Goal: Transaction & Acquisition: Purchase product/service

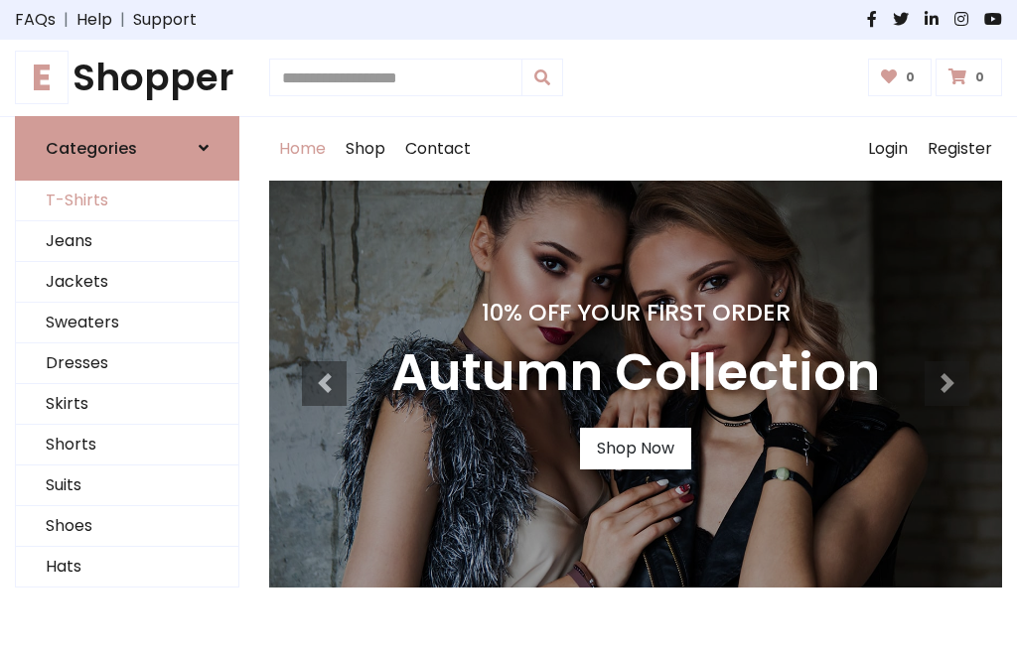
click at [127, 201] on link "T-Shirts" at bounding box center [127, 201] width 222 height 41
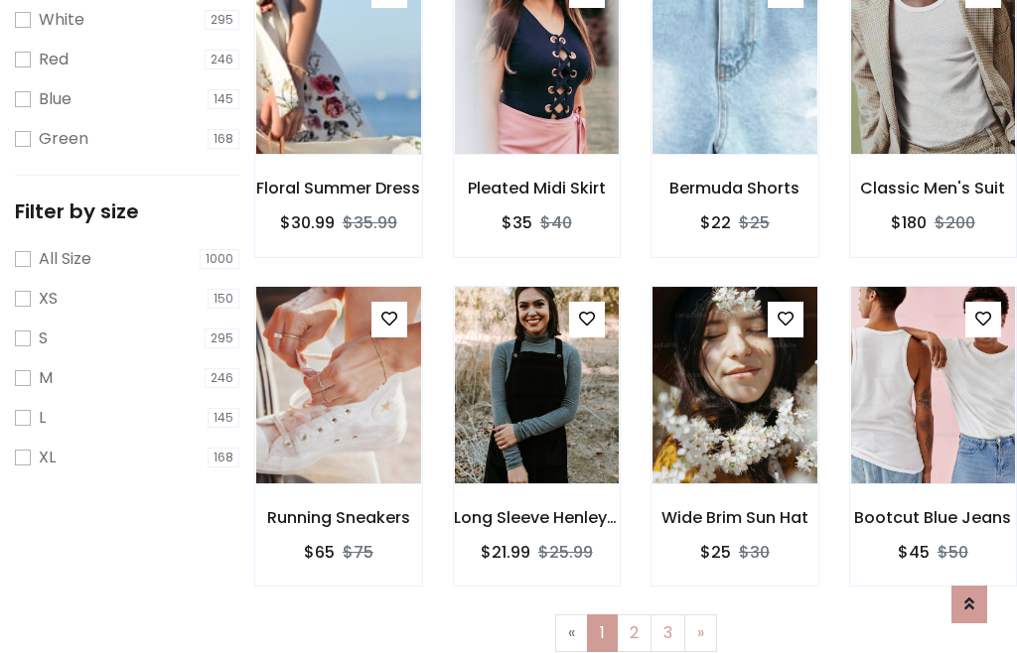
scroll to position [36, 0]
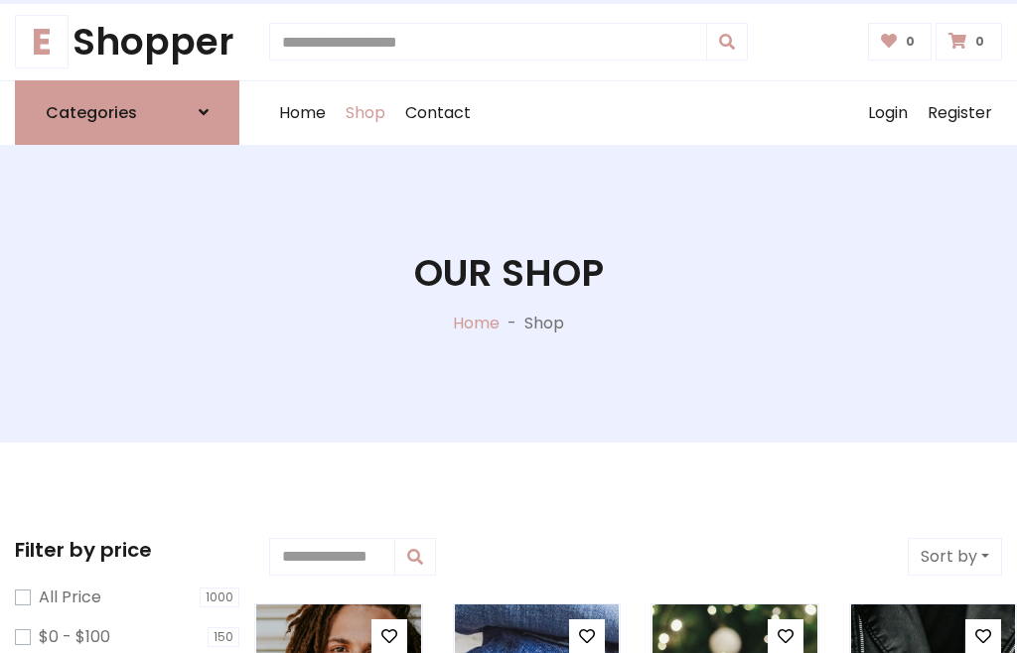
click at [508, 293] on h1 "Our Shop" at bounding box center [509, 273] width 190 height 45
click at [635, 112] on div "Home Shop Contact Log out Login Register" at bounding box center [635, 113] width 733 height 64
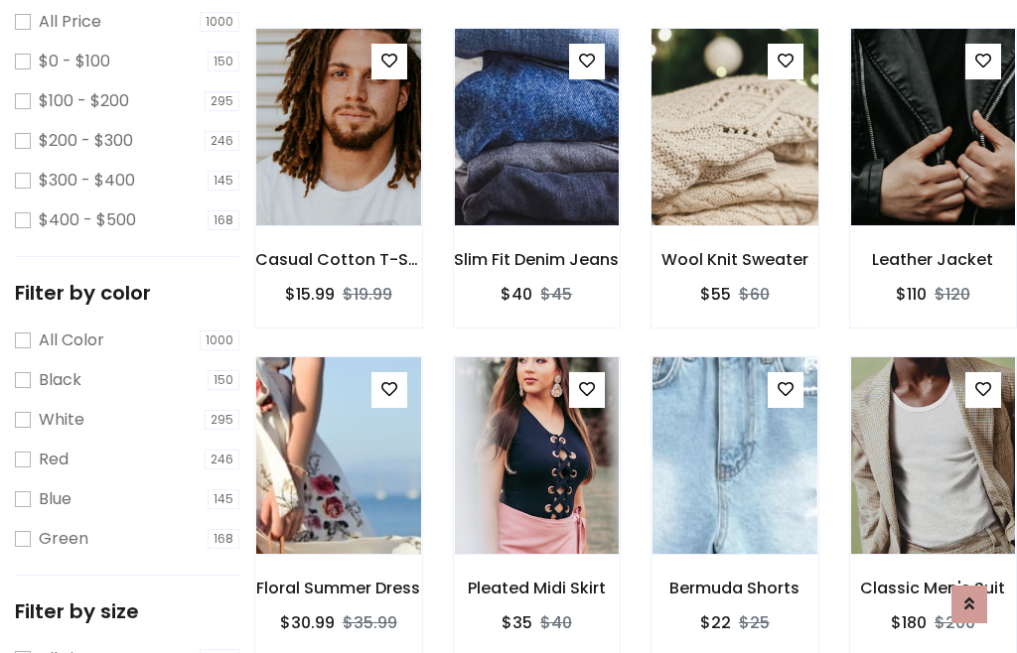
click at [734, 163] on img at bounding box center [734, 127] width 198 height 477
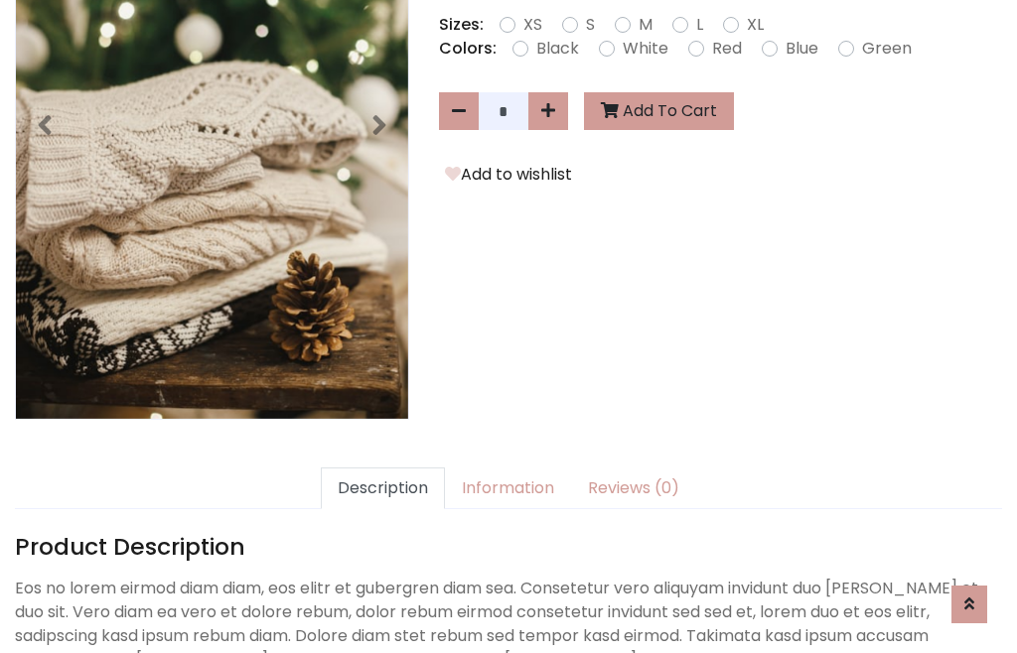
scroll to position [486, 0]
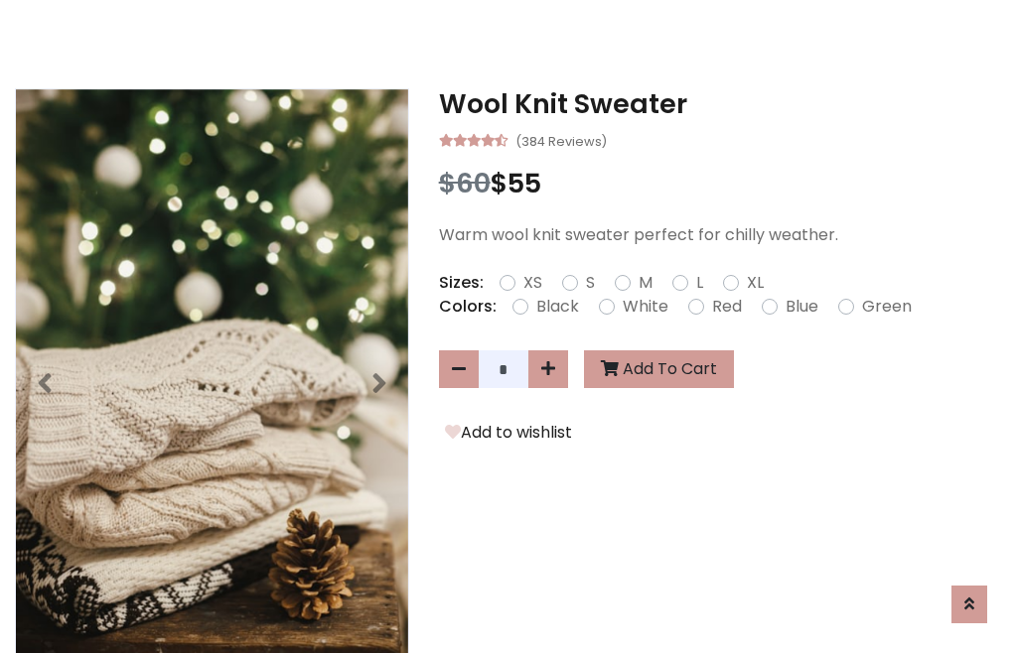
click at [720, 103] on h3 "Wool Knit Sweater" at bounding box center [720, 104] width 563 height 32
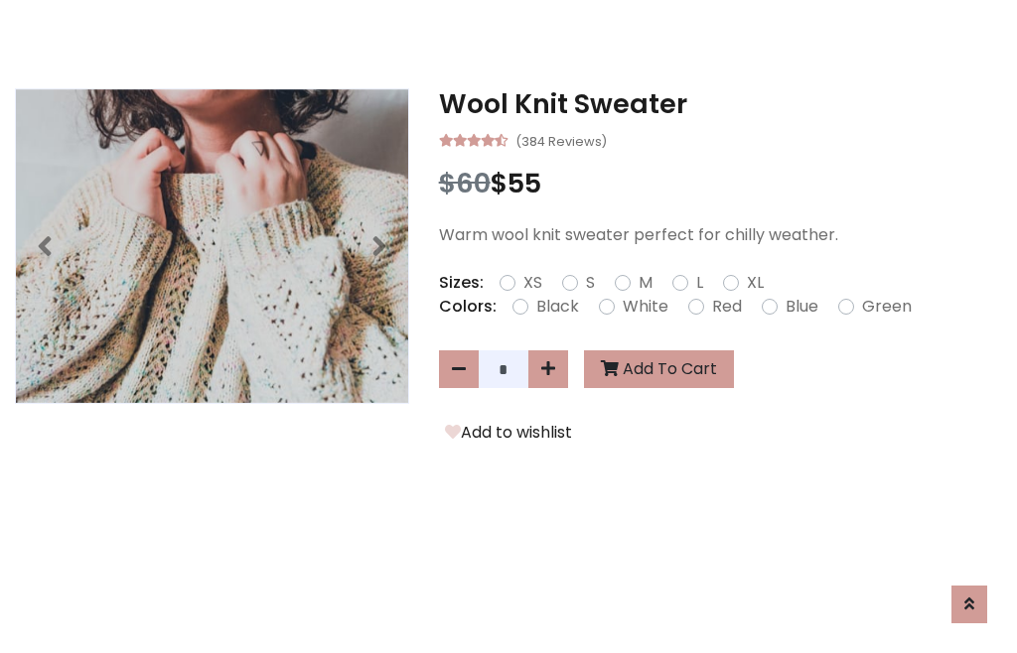
click at [720, 103] on h3 "Wool Knit Sweater" at bounding box center [720, 104] width 563 height 32
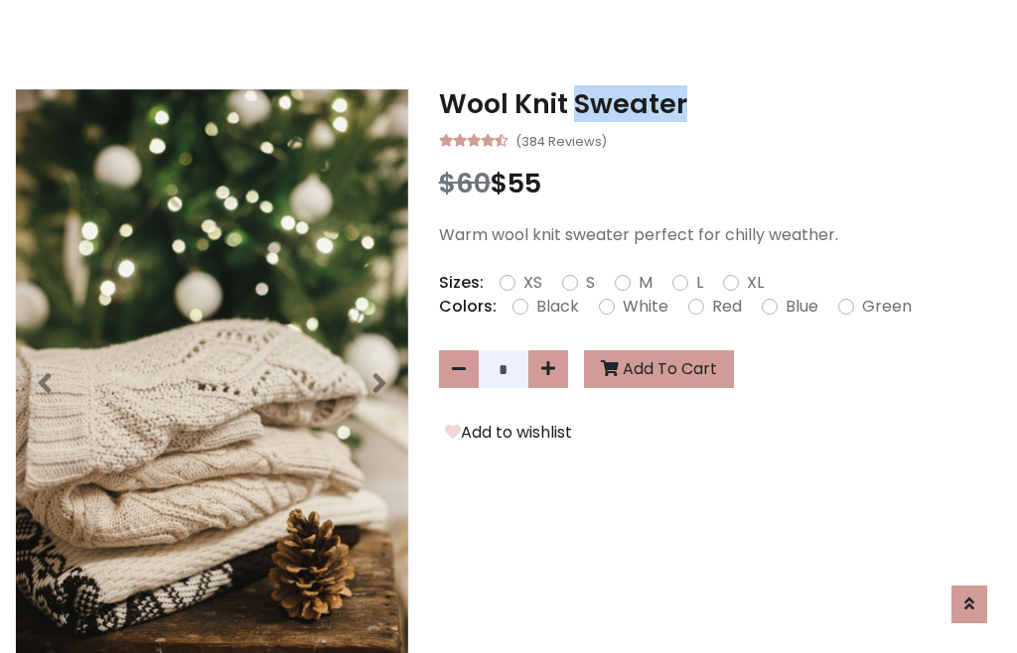
click at [720, 103] on h3 "Wool Knit Sweater" at bounding box center [720, 104] width 563 height 32
